Goal: Information Seeking & Learning: Learn about a topic

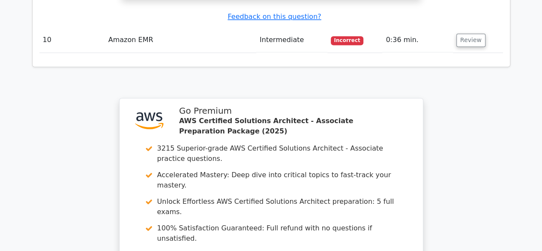
scroll to position [4027, 0]
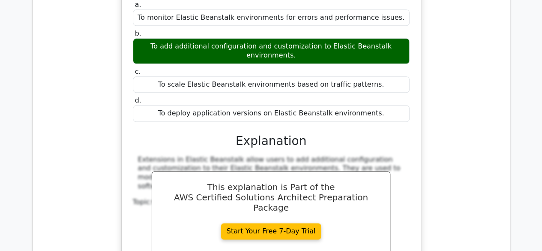
scroll to position [3556, 0]
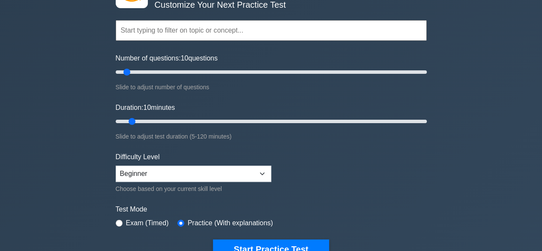
scroll to position [128, 0]
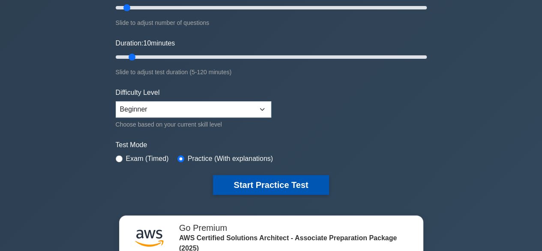
click at [272, 182] on button "Start Practice Test" at bounding box center [271, 185] width 116 height 20
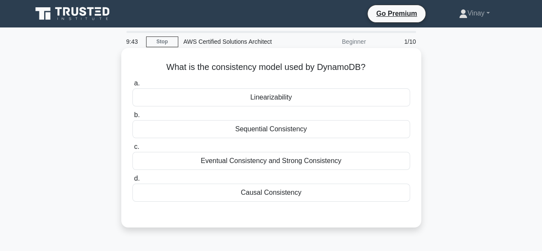
click at [263, 161] on div "Eventual Consistency and Strong Consistency" at bounding box center [271, 161] width 278 height 18
click at [132, 149] on input "c. Eventual Consistency and Strong Consistency" at bounding box center [132, 147] width 0 height 6
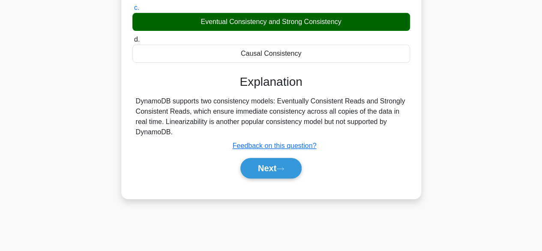
scroll to position [171, 0]
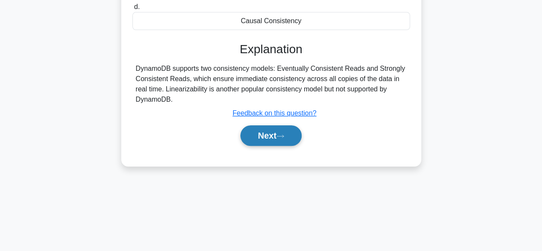
click at [272, 133] on button "Next" at bounding box center [270, 135] width 61 height 21
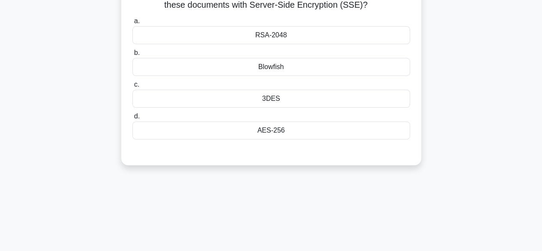
scroll to position [43, 0]
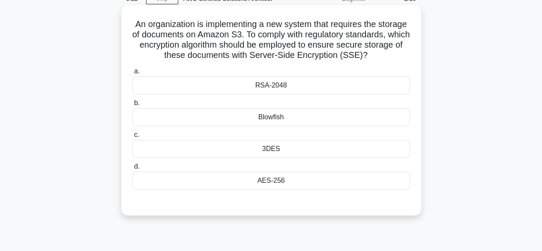
click at [265, 187] on div "AES-256" at bounding box center [271, 180] width 278 height 18
click at [132, 169] on input "d. AES-256" at bounding box center [132, 167] width 0 height 6
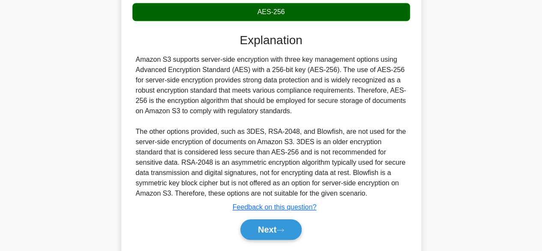
scroll to position [245, 0]
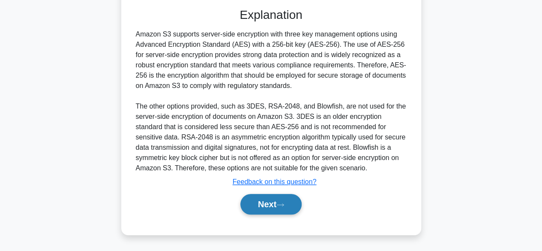
click at [267, 200] on button "Next" at bounding box center [270, 204] width 61 height 21
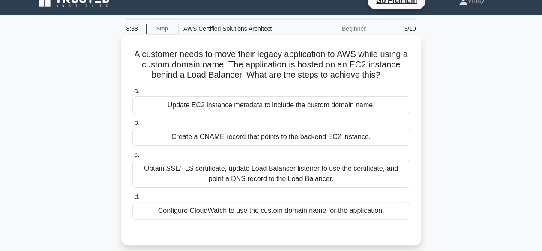
scroll to position [0, 0]
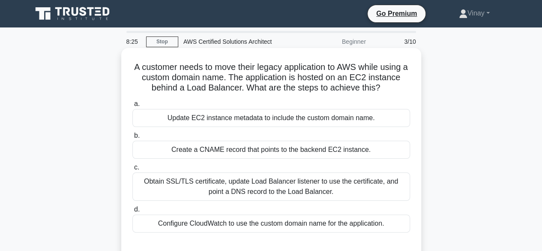
click at [258, 191] on div "Obtain SSL/TLS certificate, update Load Balancer listener to use the certificat…" at bounding box center [271, 186] width 278 height 28
click at [132, 170] on input "c. Obtain SSL/TLS certificate, update Load Balancer listener to use the certifi…" at bounding box center [132, 167] width 0 height 6
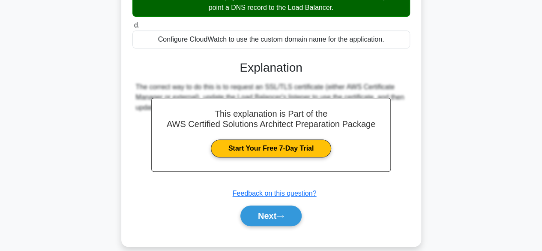
scroll to position [212, 0]
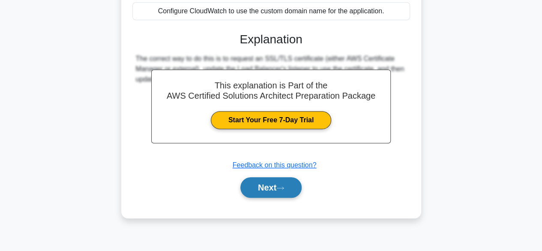
click at [267, 191] on button "Next" at bounding box center [270, 187] width 61 height 21
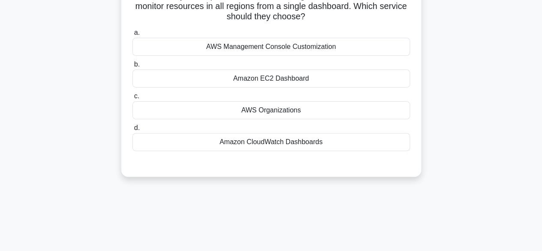
scroll to position [0, 0]
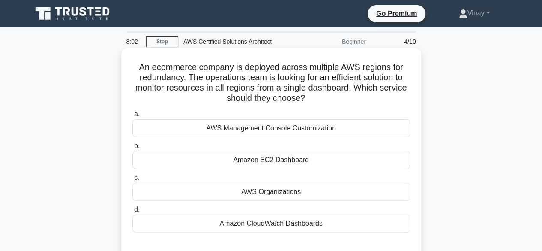
click at [279, 193] on div "AWS Organizations" at bounding box center [271, 191] width 278 height 18
click at [132, 180] on input "c. AWS Organizations" at bounding box center [132, 178] width 0 height 6
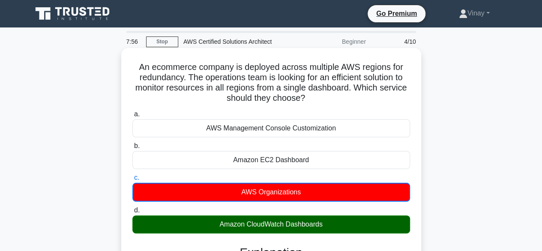
drag, startPoint x: 140, startPoint y: 69, endPoint x: 311, endPoint y: 101, distance: 174.2
click at [311, 101] on h5 "An ecommerce company is deployed across multiple AWS regions for redundancy. Th…" at bounding box center [270, 83] width 279 height 42
copy h5 "An ecommerce company is deployed across multiple AWS regions for redundancy. Th…"
drag, startPoint x: 219, startPoint y: 225, endPoint x: 323, endPoint y: 227, distance: 104.1
click at [323, 227] on div "Amazon CloudWatch Dashboards" at bounding box center [271, 224] width 278 height 18
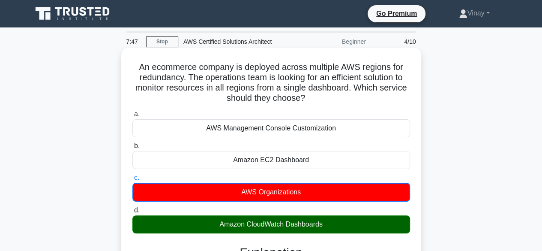
copy div "Amazon CloudWatch Dashboards"
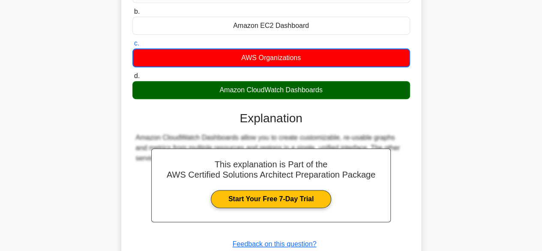
scroll to position [212, 0]
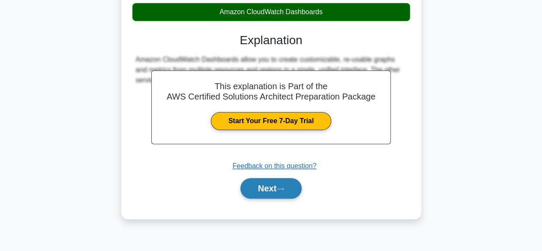
click at [280, 185] on button "Next" at bounding box center [270, 188] width 61 height 21
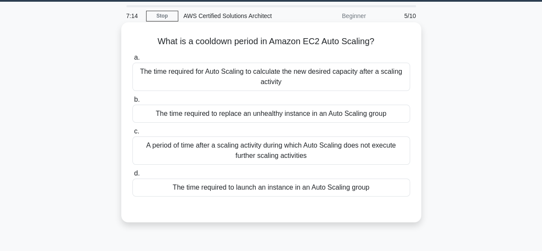
scroll to position [0, 0]
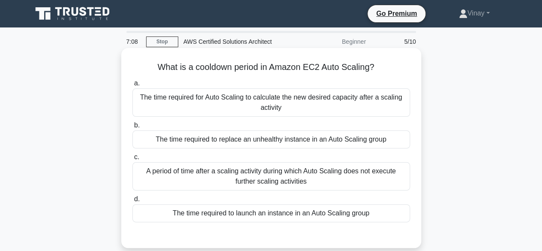
click at [296, 111] on div "The time required for Auto Scaling to calculate the new desired capacity after …" at bounding box center [271, 102] width 278 height 28
click at [132, 86] on input "a. The time required for Auto Scaling to calculate the new desired capacity aft…" at bounding box center [132, 84] width 0 height 6
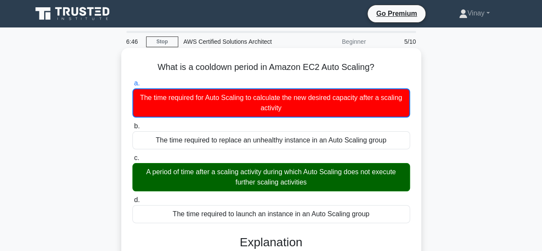
drag, startPoint x: 155, startPoint y: 66, endPoint x: 378, endPoint y: 60, distance: 222.4
click at [378, 60] on div "What is a cooldown period in Amazon EC2 Auto Scaling? .spinner_0XTQ{transform-o…" at bounding box center [271, 203] width 293 height 304
copy h5 "What is a cooldown period in Amazon EC2 Auto Scaling?"
drag, startPoint x: 140, startPoint y: 173, endPoint x: 308, endPoint y: 182, distance: 168.5
click at [308, 182] on div "A period of time after a scaling activity during which Auto Scaling does not ex…" at bounding box center [271, 177] width 278 height 28
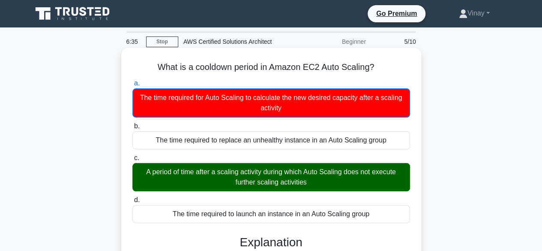
copy div "A period of time after a scaling activity during which Auto Scaling does not ex…"
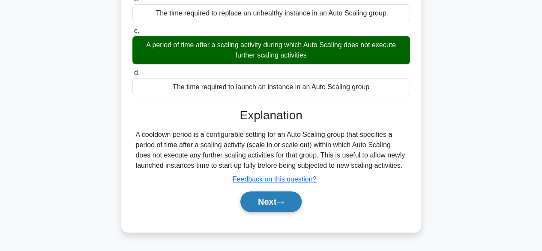
scroll to position [128, 0]
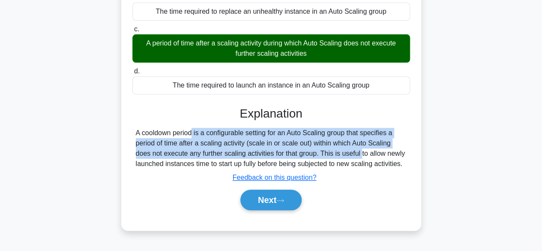
drag, startPoint x: 134, startPoint y: 131, endPoint x: 315, endPoint y: 155, distance: 182.9
click at [315, 155] on div "A cooldown period is a configurable setting for an Auto Scaling group that spec…" at bounding box center [271, 148] width 278 height 41
copy div "A cooldown period is a configurable setting for an Auto Scaling group that spec…"
click at [270, 198] on button "Next" at bounding box center [270, 199] width 61 height 21
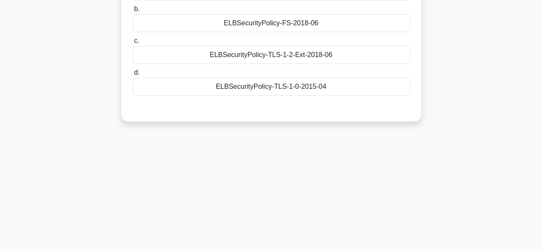
scroll to position [0, 0]
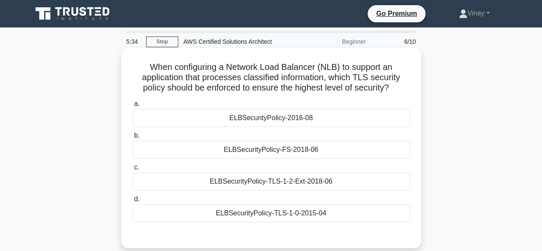
click at [273, 185] on div "ELBSecurityPolicy-TLS-1-2-Ext-2018-06" at bounding box center [271, 181] width 278 height 18
click at [132, 170] on input "c. ELBSecurityPolicy-TLS-1-2-Ext-2018-06" at bounding box center [132, 167] width 0 height 6
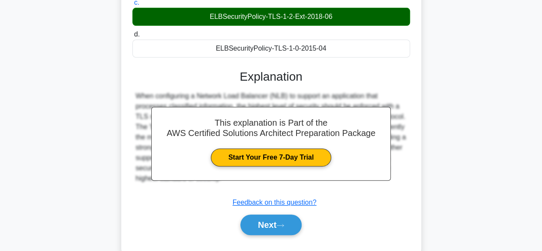
scroll to position [171, 0]
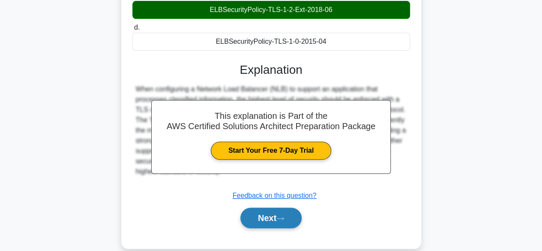
click at [277, 215] on button "Next" at bounding box center [270, 217] width 61 height 21
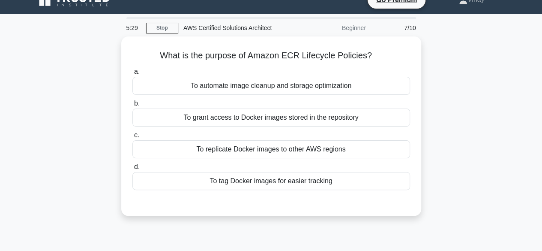
scroll to position [0, 0]
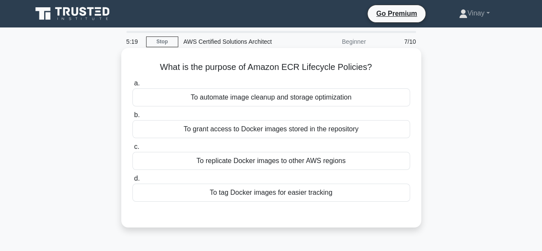
click at [302, 128] on div "To grant access to Docker images stored in the repository" at bounding box center [271, 129] width 278 height 18
click at [132, 118] on input "b. To grant access to Docker images stored in the repository" at bounding box center [132, 115] width 0 height 6
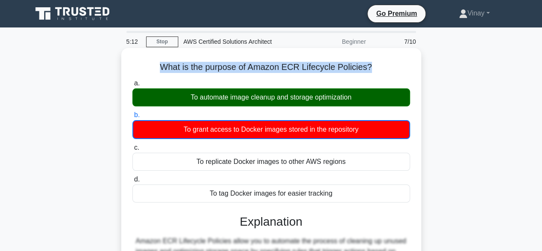
drag, startPoint x: 159, startPoint y: 67, endPoint x: 370, endPoint y: 64, distance: 210.3
click at [370, 64] on h5 "What is the purpose of Amazon ECR Lifecycle Policies? .spinner_0XTQ{transform-o…" at bounding box center [270, 67] width 279 height 11
copy h5 "What is the purpose of Amazon ECR Lifecycle Policies?"
drag, startPoint x: 189, startPoint y: 96, endPoint x: 356, endPoint y: 99, distance: 167.5
click at [356, 99] on div "To automate image cleanup and storage optimization" at bounding box center [271, 97] width 278 height 18
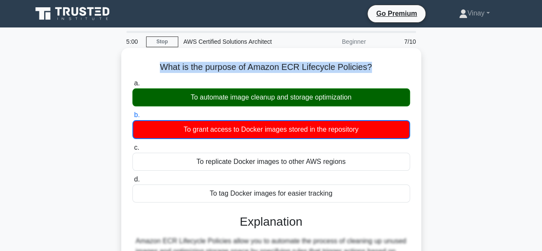
copy div "To automate image cleanup and storage optimization"
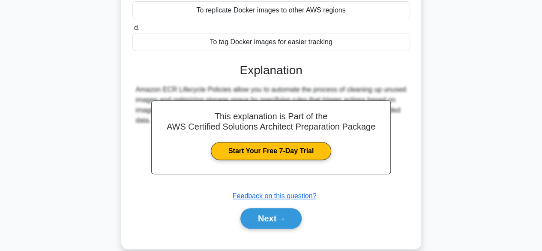
scroll to position [212, 0]
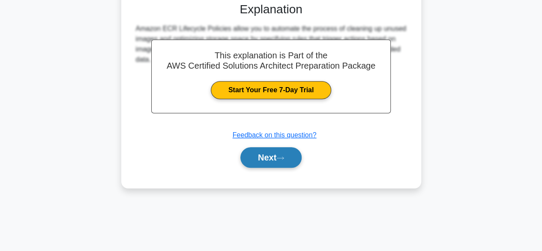
click at [273, 162] on button "Next" at bounding box center [270, 157] width 61 height 21
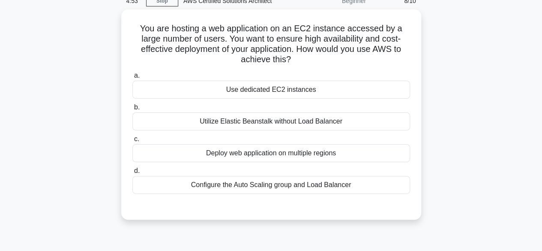
scroll to position [0, 0]
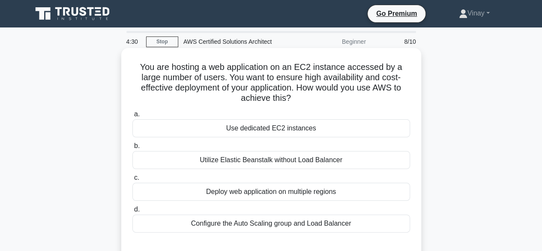
click at [223, 192] on div "Deploy web application on multiple regions" at bounding box center [271, 191] width 278 height 18
click at [132, 180] on input "c. Deploy web application on multiple regions" at bounding box center [132, 178] width 0 height 6
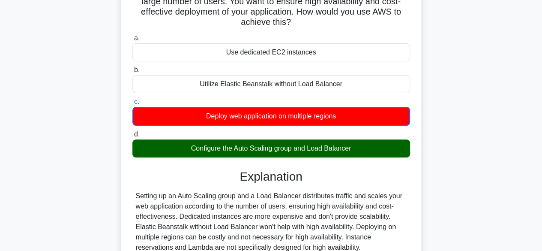
scroll to position [43, 0]
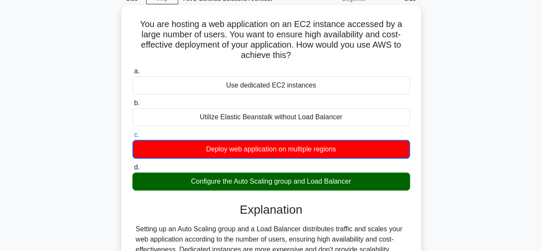
drag, startPoint x: 140, startPoint y: 24, endPoint x: 334, endPoint y: 55, distance: 196.4
click at [334, 55] on h5 "You are hosting a web application on an EC2 instance accessed by a large number…" at bounding box center [270, 40] width 279 height 42
copy h5 "You are hosting a web application on an EC2 instance accessed by a large number…"
drag, startPoint x: 191, startPoint y: 181, endPoint x: 355, endPoint y: 178, distance: 163.6
click at [355, 178] on div "Configure the Auto Scaling group and Load Balancer" at bounding box center [271, 181] width 278 height 18
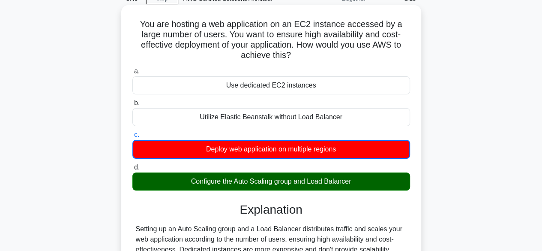
copy div "Configure the Auto Scaling group and Load Balancer"
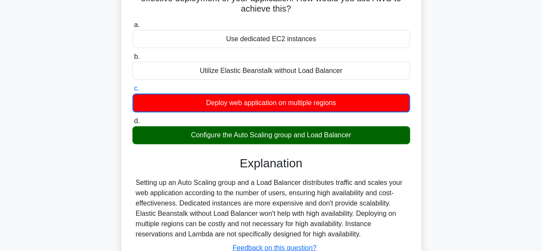
scroll to position [171, 0]
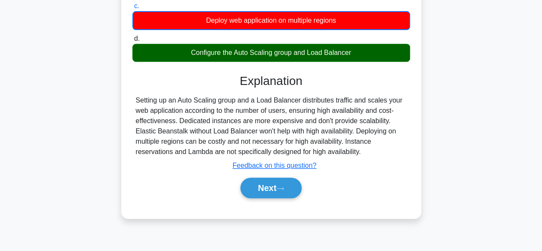
drag, startPoint x: 135, startPoint y: 98, endPoint x: 364, endPoint y: 149, distance: 234.7
click at [364, 149] on div "Setting up an Auto Scaling group and a Load Balancer distributes traffic and sc…" at bounding box center [271, 126] width 271 height 62
copy div "Setting up an Auto Scaling group and a Load Balancer distributes traffic and sc…"
click at [266, 191] on button "Next" at bounding box center [270, 187] width 61 height 21
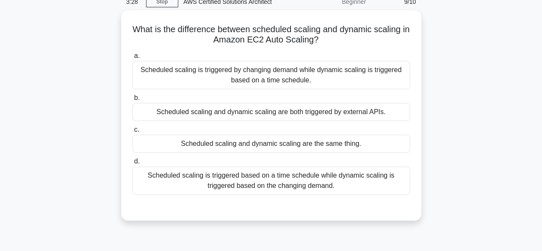
scroll to position [0, 0]
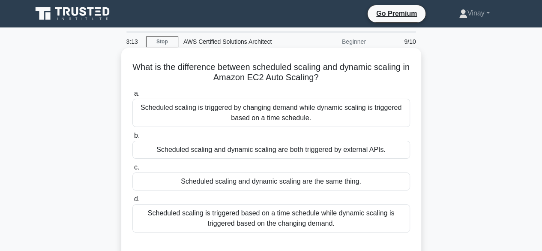
click at [287, 213] on div "Scheduled scaling is triggered based on a time schedule while dynamic scaling i…" at bounding box center [271, 218] width 278 height 28
click at [132, 202] on input "d. Scheduled scaling is triggered based on a time schedule while dynamic scalin…" at bounding box center [132, 199] width 0 height 6
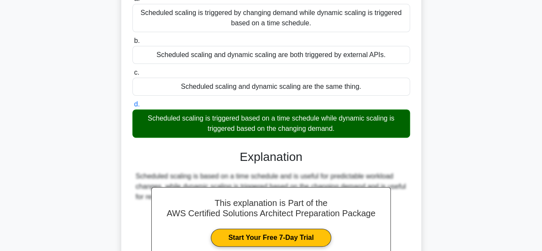
scroll to position [171, 0]
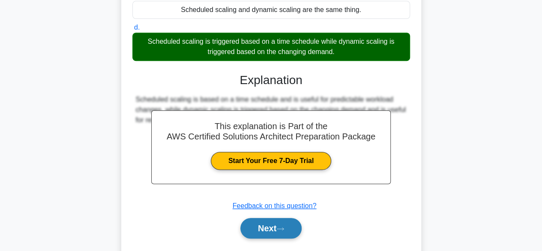
click at [269, 227] on button "Next" at bounding box center [270, 228] width 61 height 21
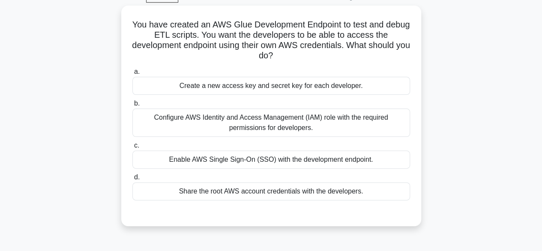
scroll to position [0, 0]
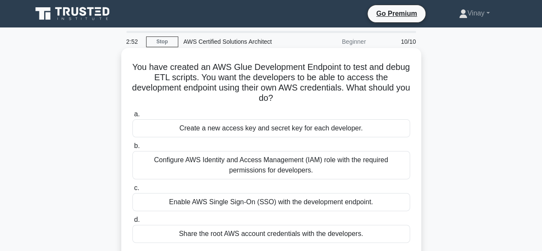
click at [367, 166] on div "Configure AWS Identity and Access Management (IAM) role with the required permi…" at bounding box center [271, 165] width 278 height 28
click at [132, 149] on input "b. Configure AWS Identity and Access Management (IAM) role with the required pe…" at bounding box center [132, 146] width 0 height 6
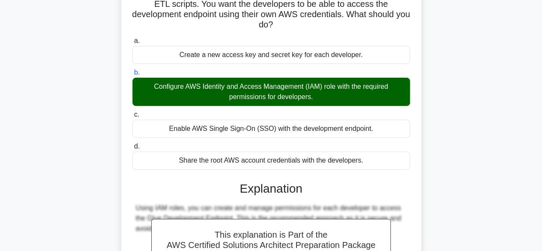
scroll to position [171, 0]
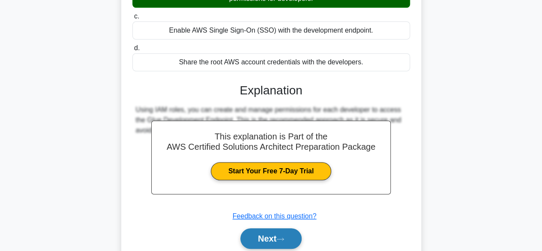
click at [277, 239] on button "Next" at bounding box center [270, 238] width 61 height 21
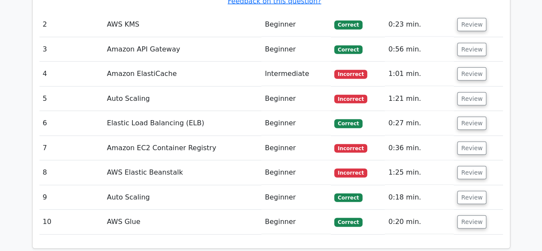
scroll to position [1156, 0]
